Goal: Task Accomplishment & Management: Use online tool/utility

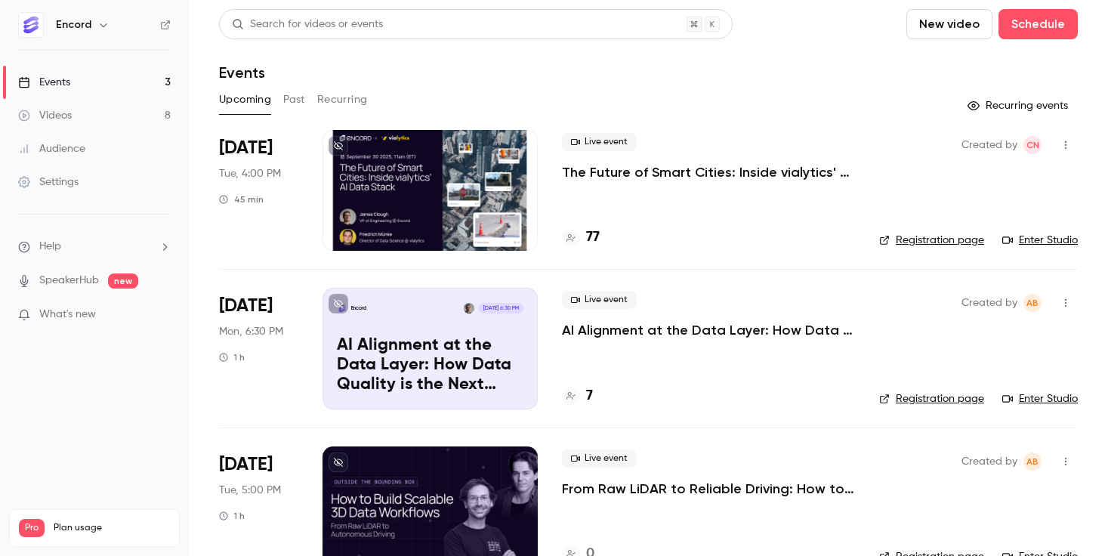
click at [655, 176] on p "The Future of Smart Cities: Inside vialytics' AI Data Stack" at bounding box center [708, 172] width 293 height 18
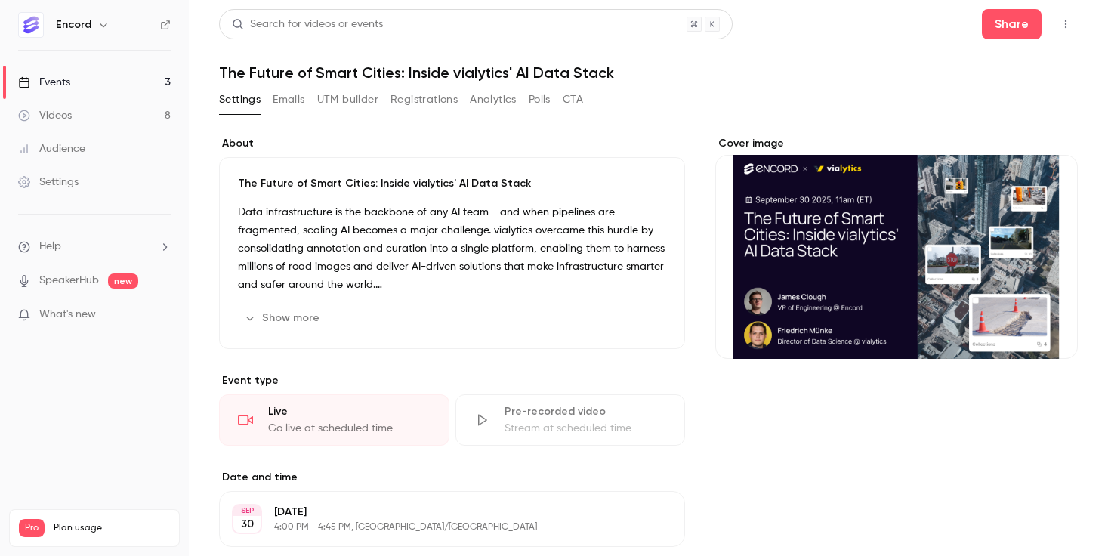
click at [532, 104] on button "Polls" at bounding box center [540, 100] width 22 height 24
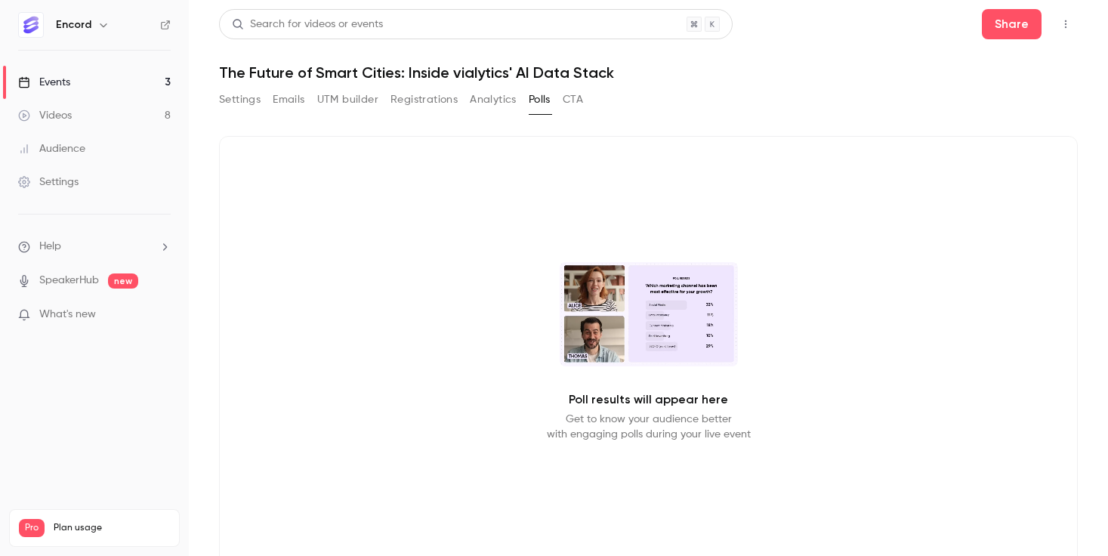
click at [1071, 18] on button "button" at bounding box center [1066, 24] width 24 height 24
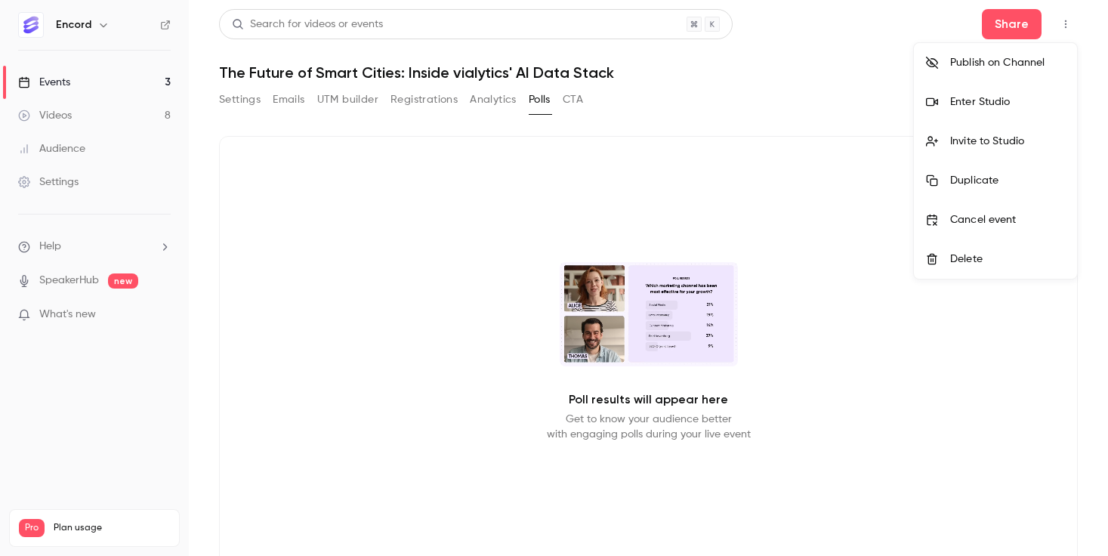
click at [1026, 100] on div "Enter Studio" at bounding box center [1008, 101] width 115 height 15
